Goal: Task Accomplishment & Management: Manage account settings

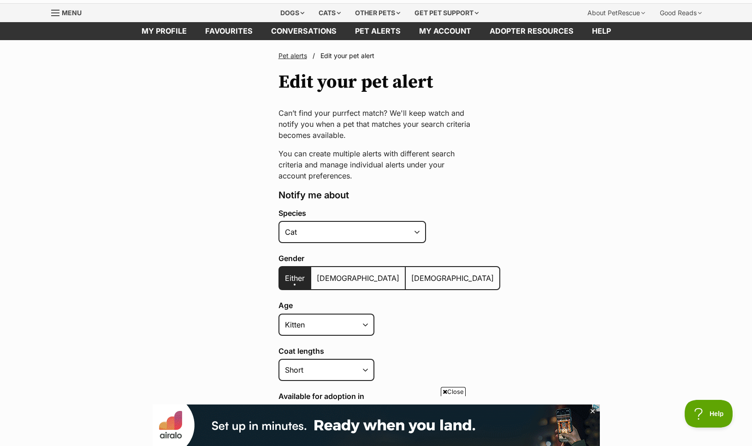
scroll to position [25, 0]
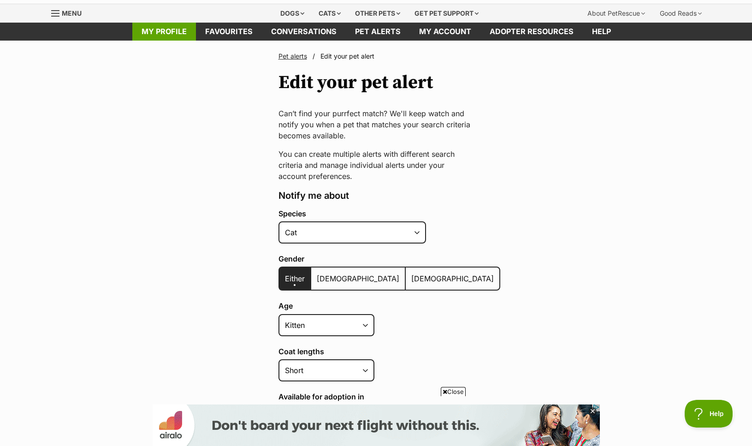
click at [176, 33] on link "My profile" at bounding box center [164, 32] width 64 height 18
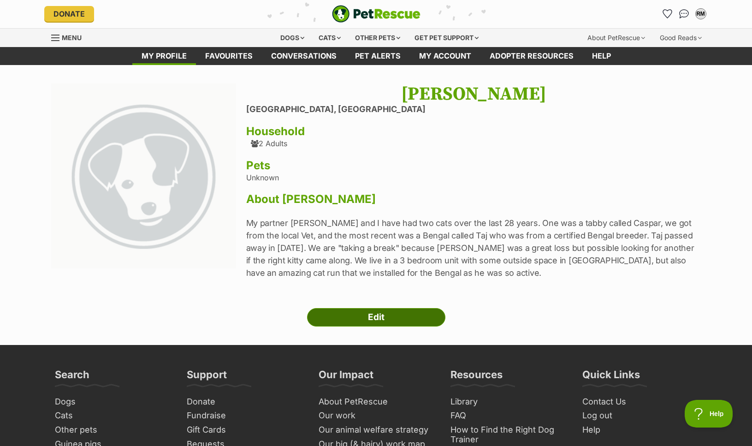
click at [378, 317] on link "Edit" at bounding box center [376, 317] width 138 height 18
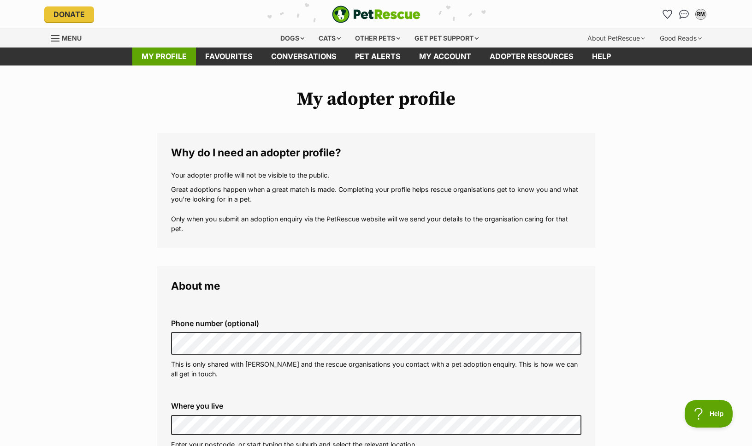
scroll to position [0, 1]
click at [178, 57] on link "My profile" at bounding box center [164, 56] width 64 height 18
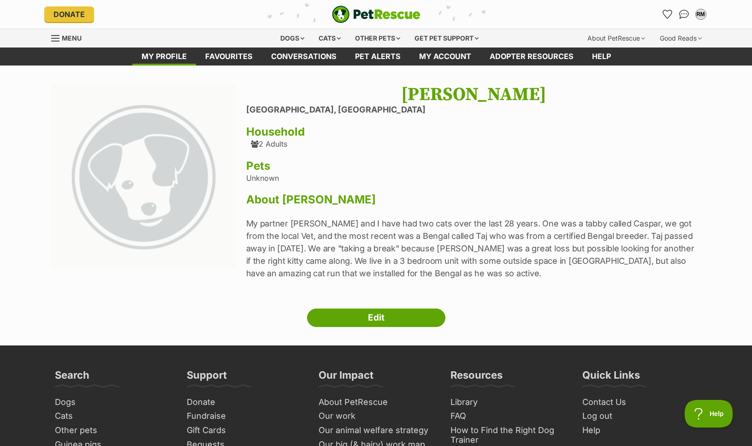
click at [59, 38] on span "Menu" at bounding box center [55, 38] width 8 height 1
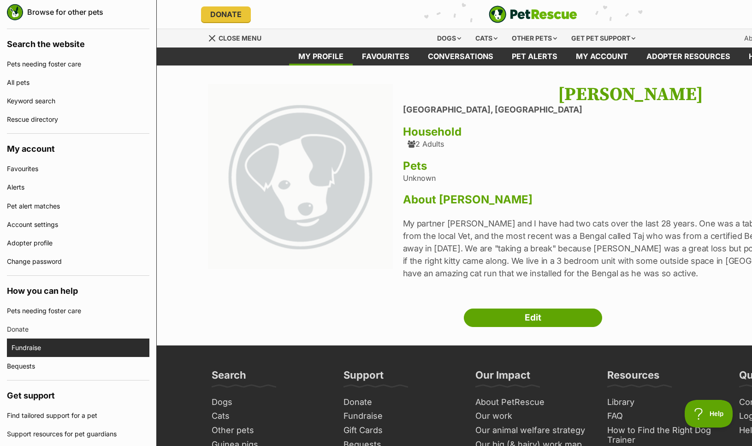
scroll to position [173, 0]
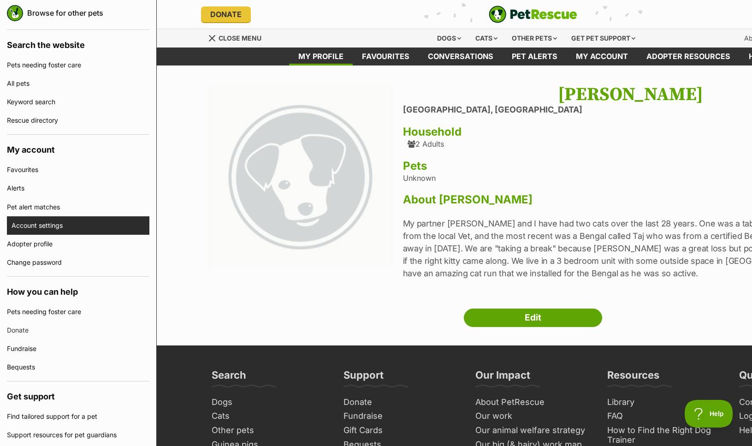
click at [45, 227] on link "Account settings" at bounding box center [81, 225] width 138 height 18
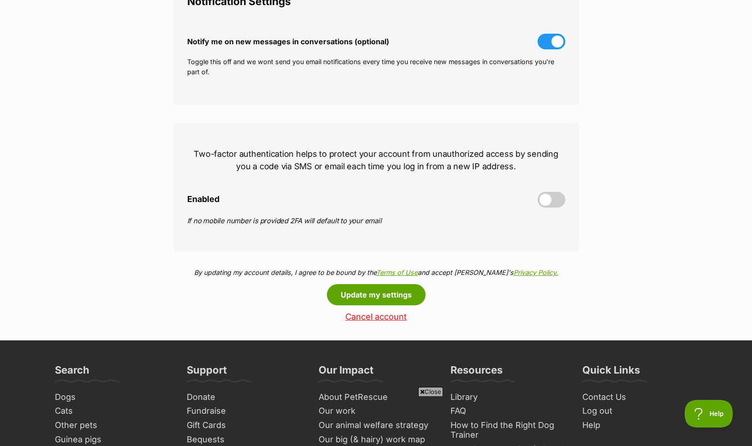
scroll to position [310, 0]
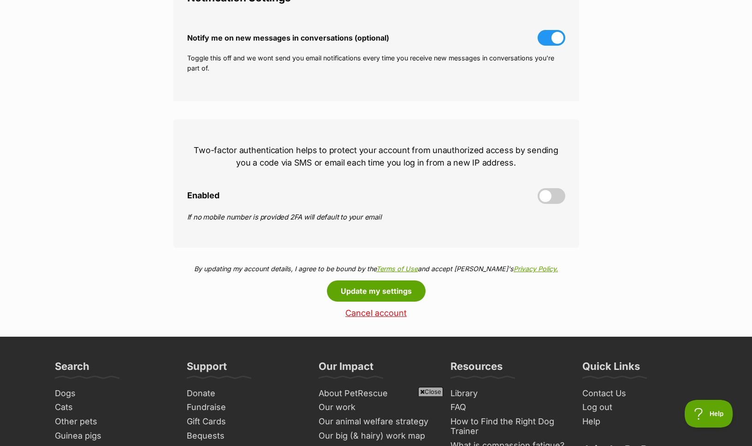
click at [396, 313] on link "Cancel account" at bounding box center [376, 313] width 406 height 10
